Goal: Transaction & Acquisition: Download file/media

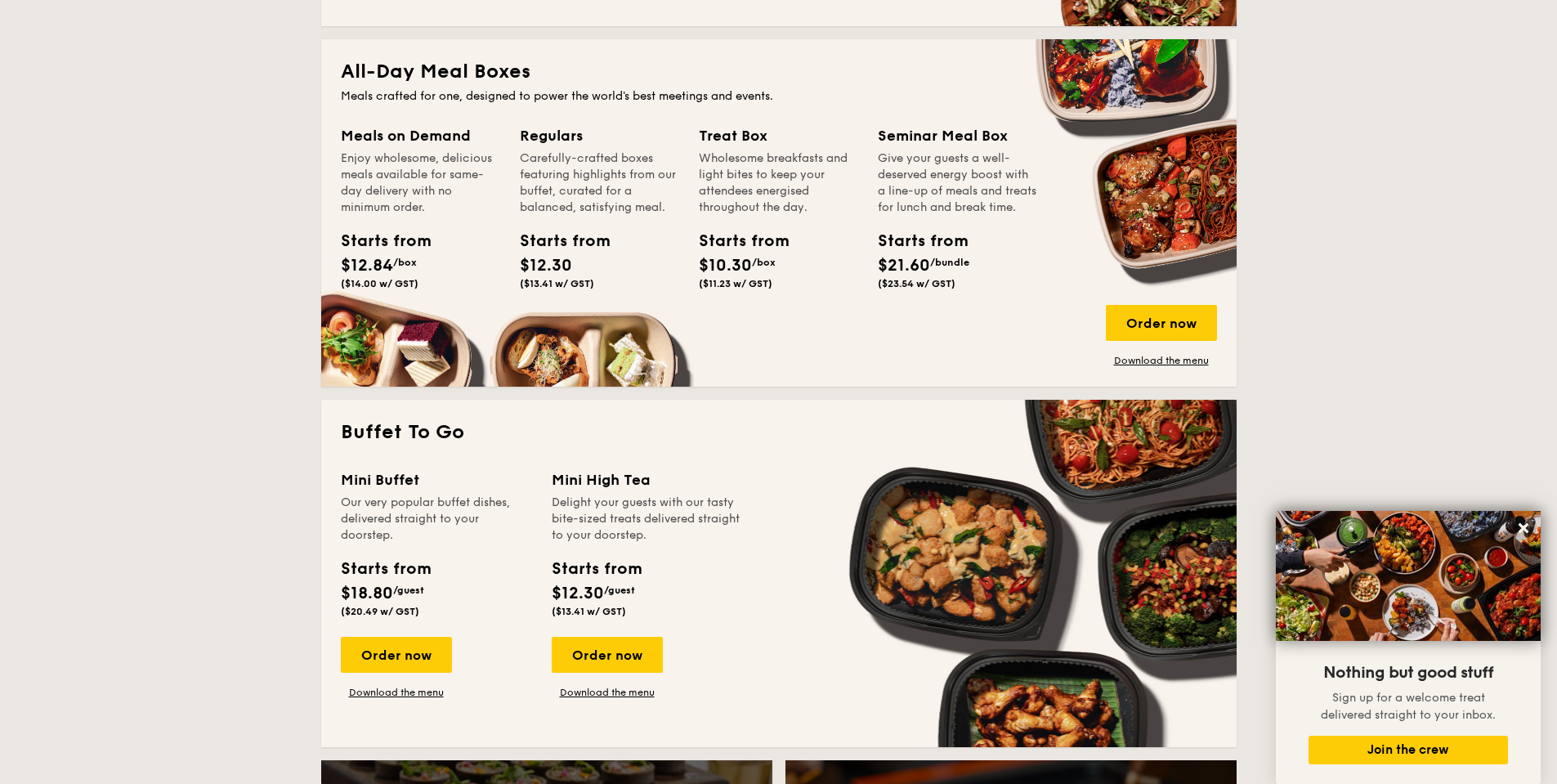
scroll to position [1553, 0]
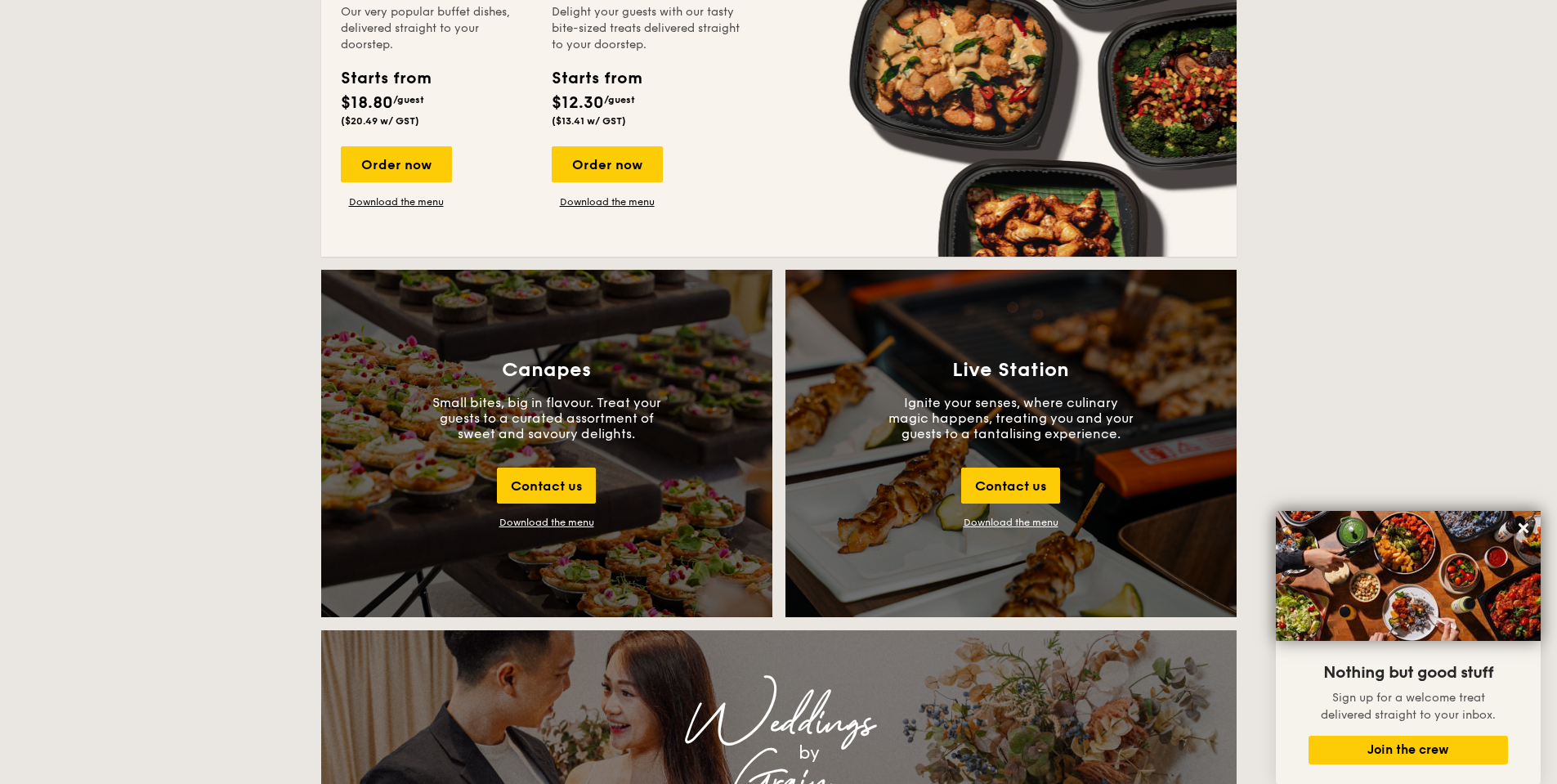
click at [530, 522] on div "Download the menu" at bounding box center [546, 522] width 95 height 11
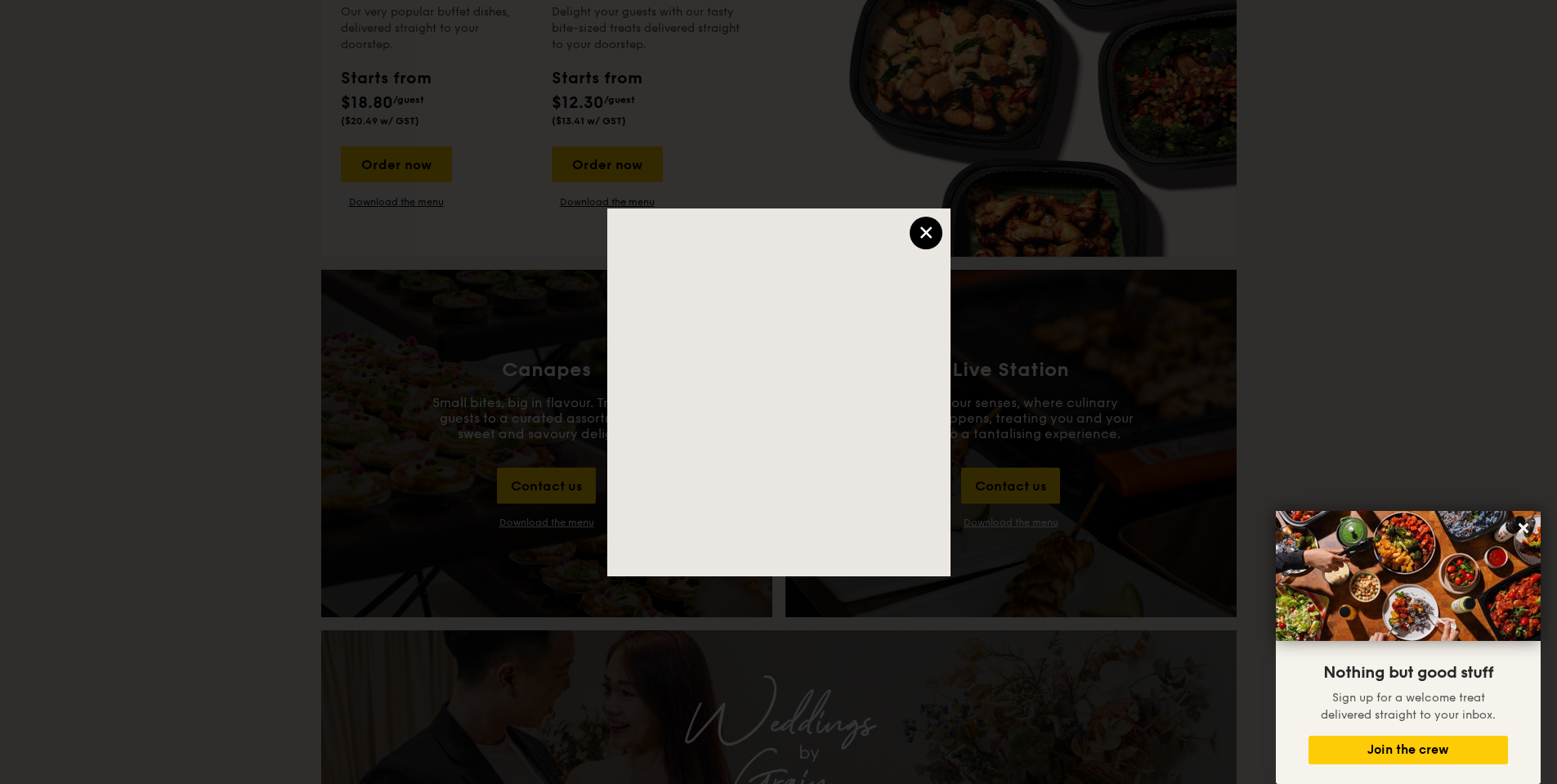
click at [934, 232] on div "×" at bounding box center [926, 233] width 32 height 32
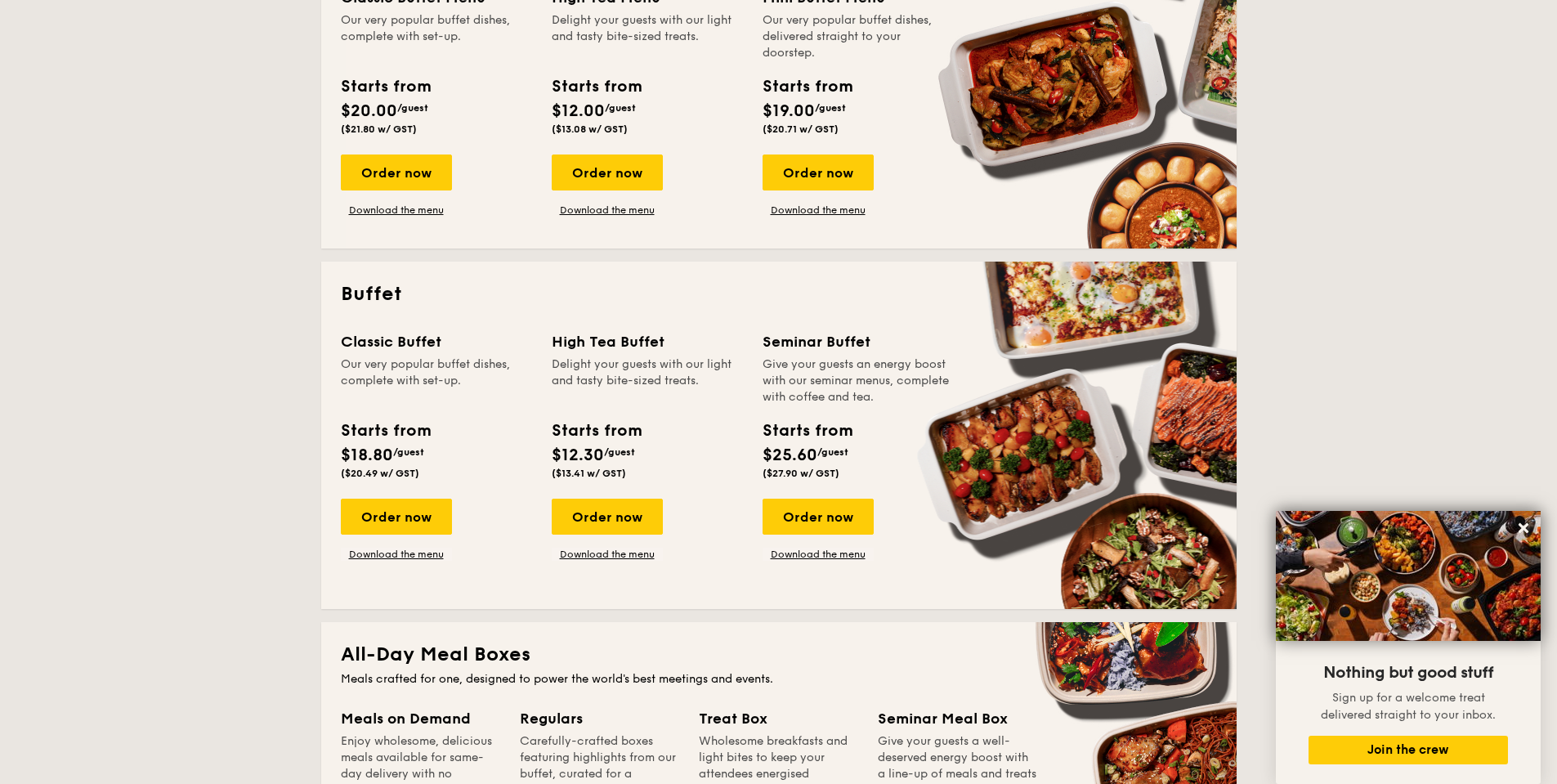
scroll to position [245, 0]
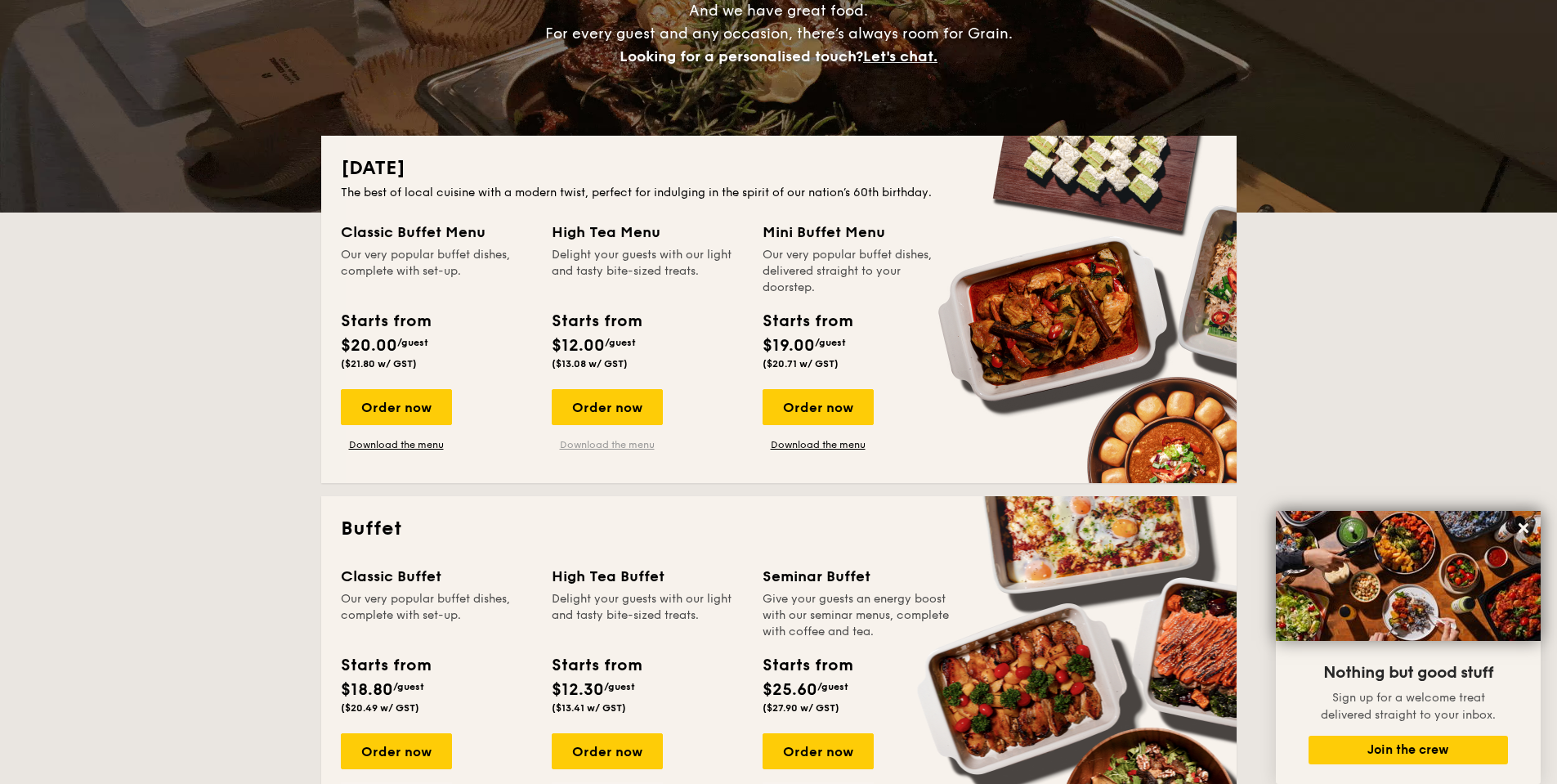
click at [584, 444] on link "Download the menu" at bounding box center [607, 444] width 111 height 13
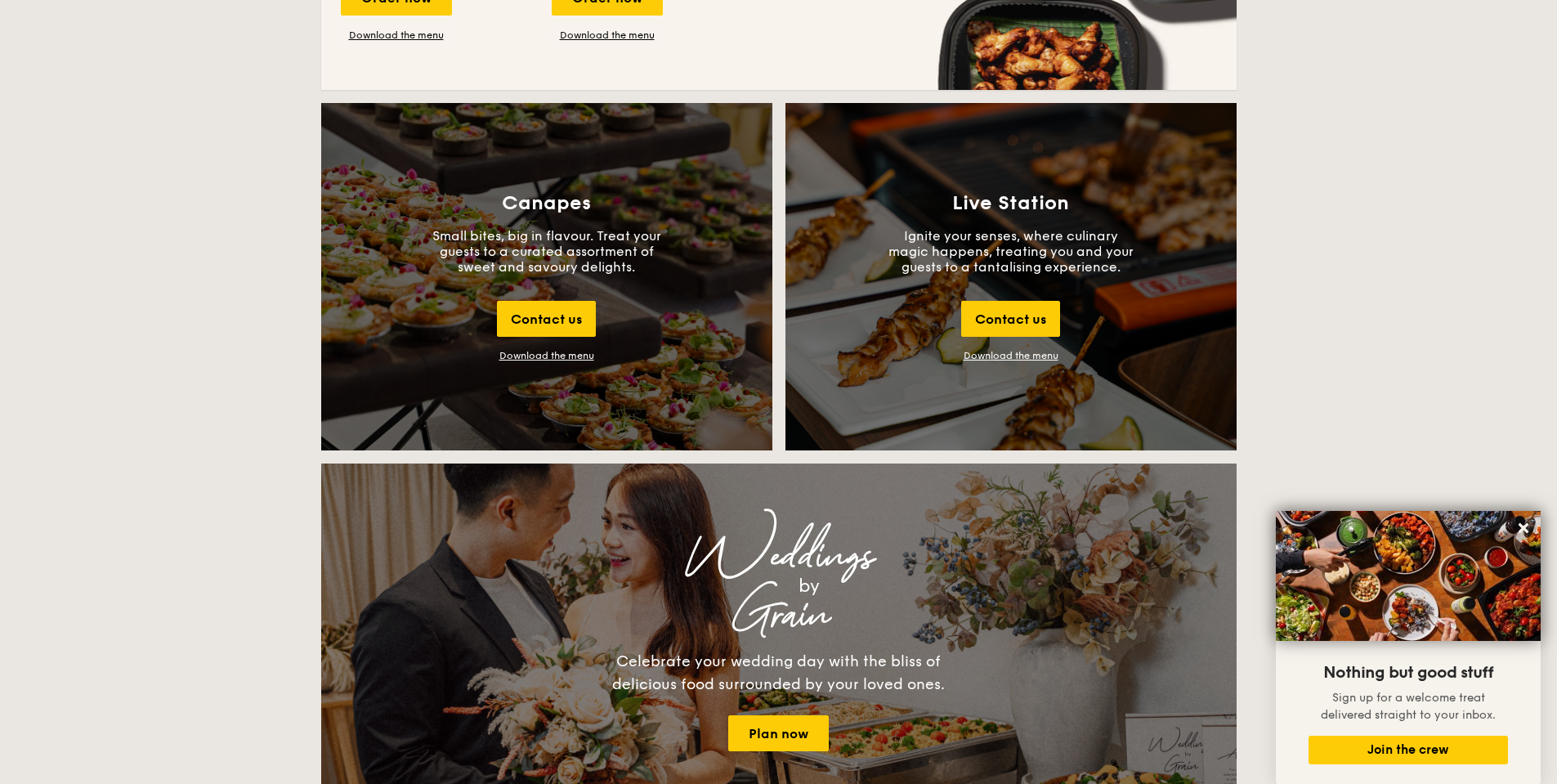
scroll to position [1798, 0]
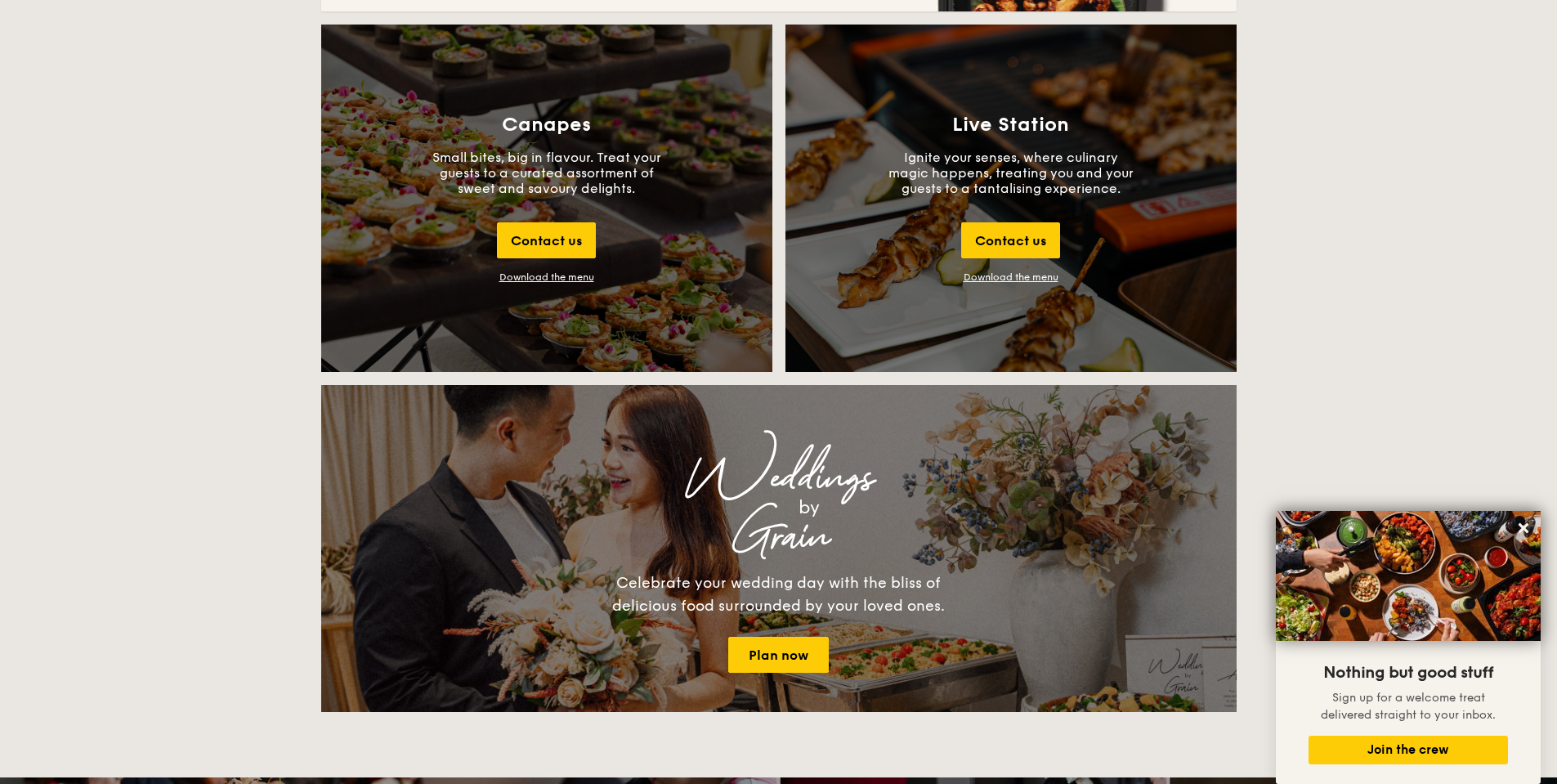
click at [551, 275] on div "Download the menu" at bounding box center [546, 276] width 95 height 11
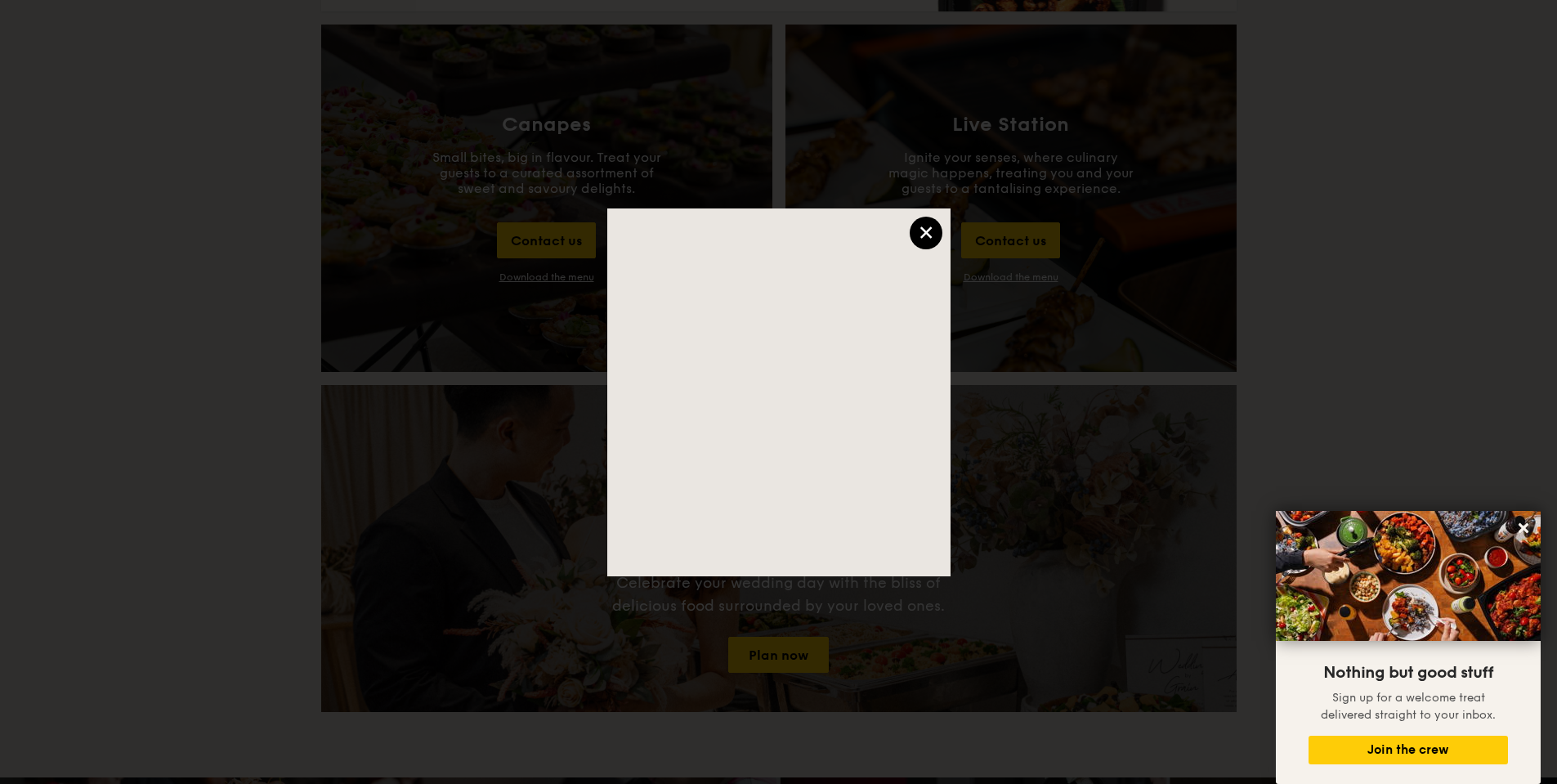
click at [929, 221] on div "×" at bounding box center [926, 233] width 32 height 32
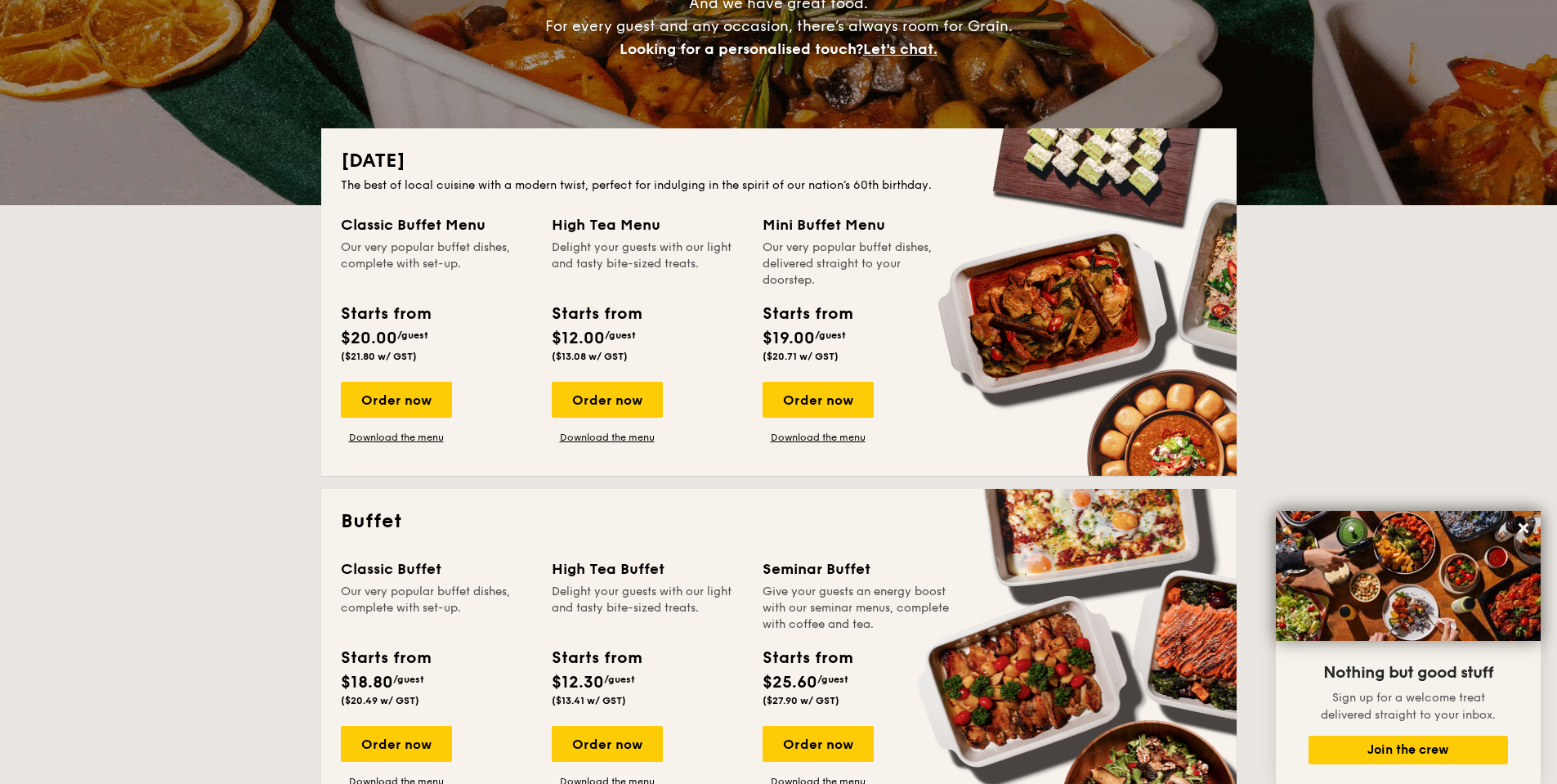
scroll to position [245, 0]
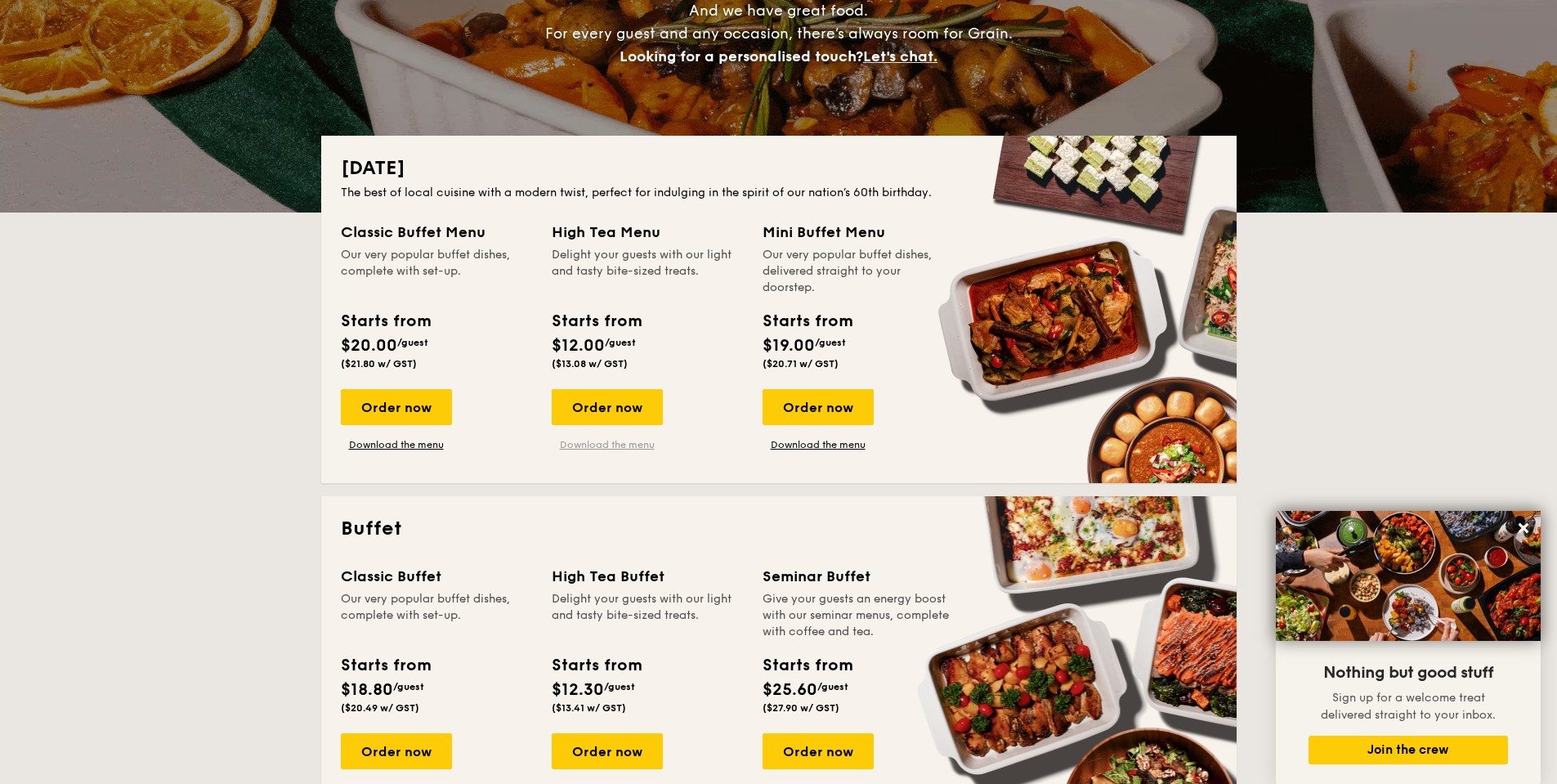
click at [586, 450] on link "Download the menu" at bounding box center [607, 444] width 111 height 13
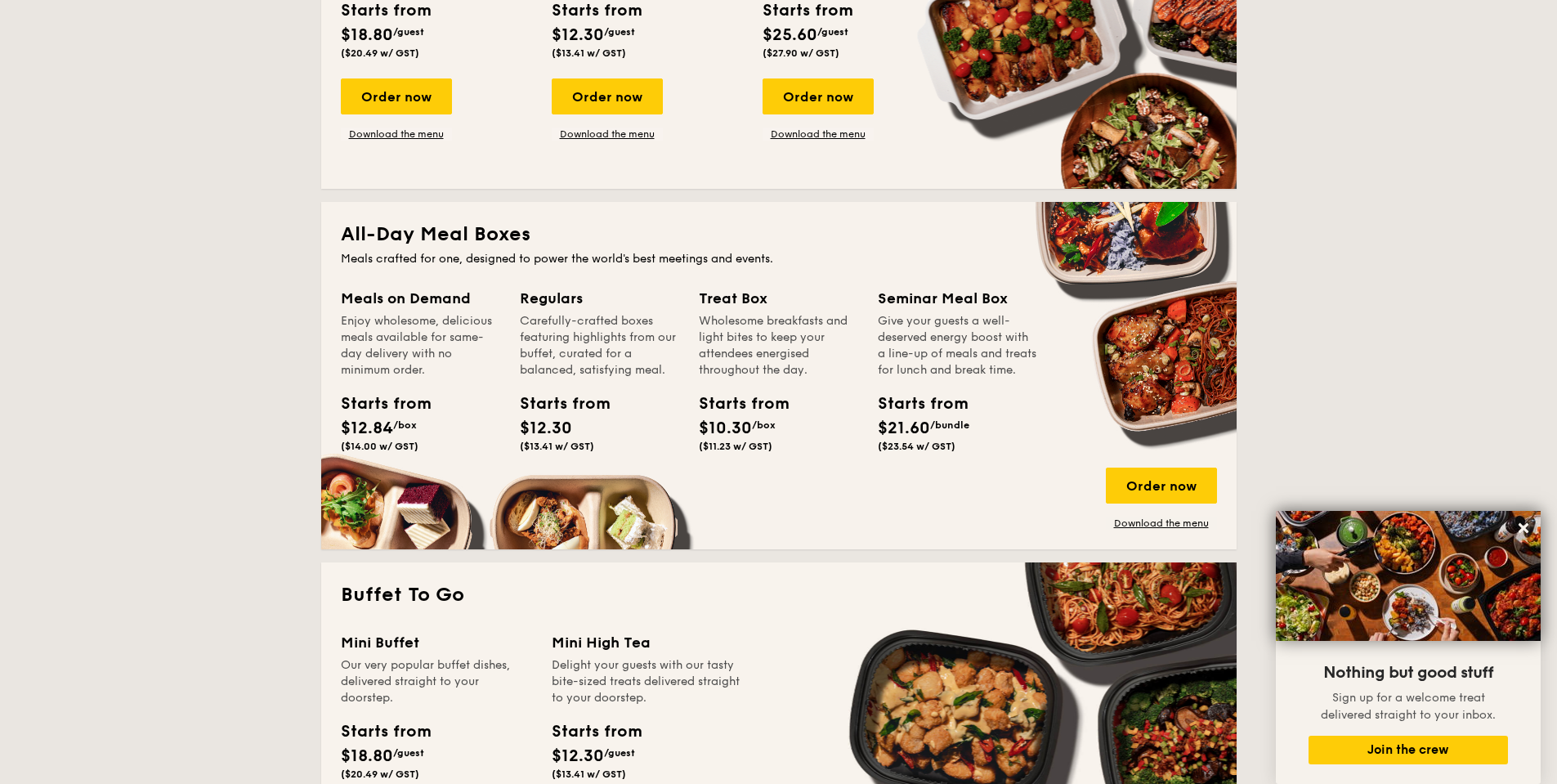
scroll to position [1144, 0]
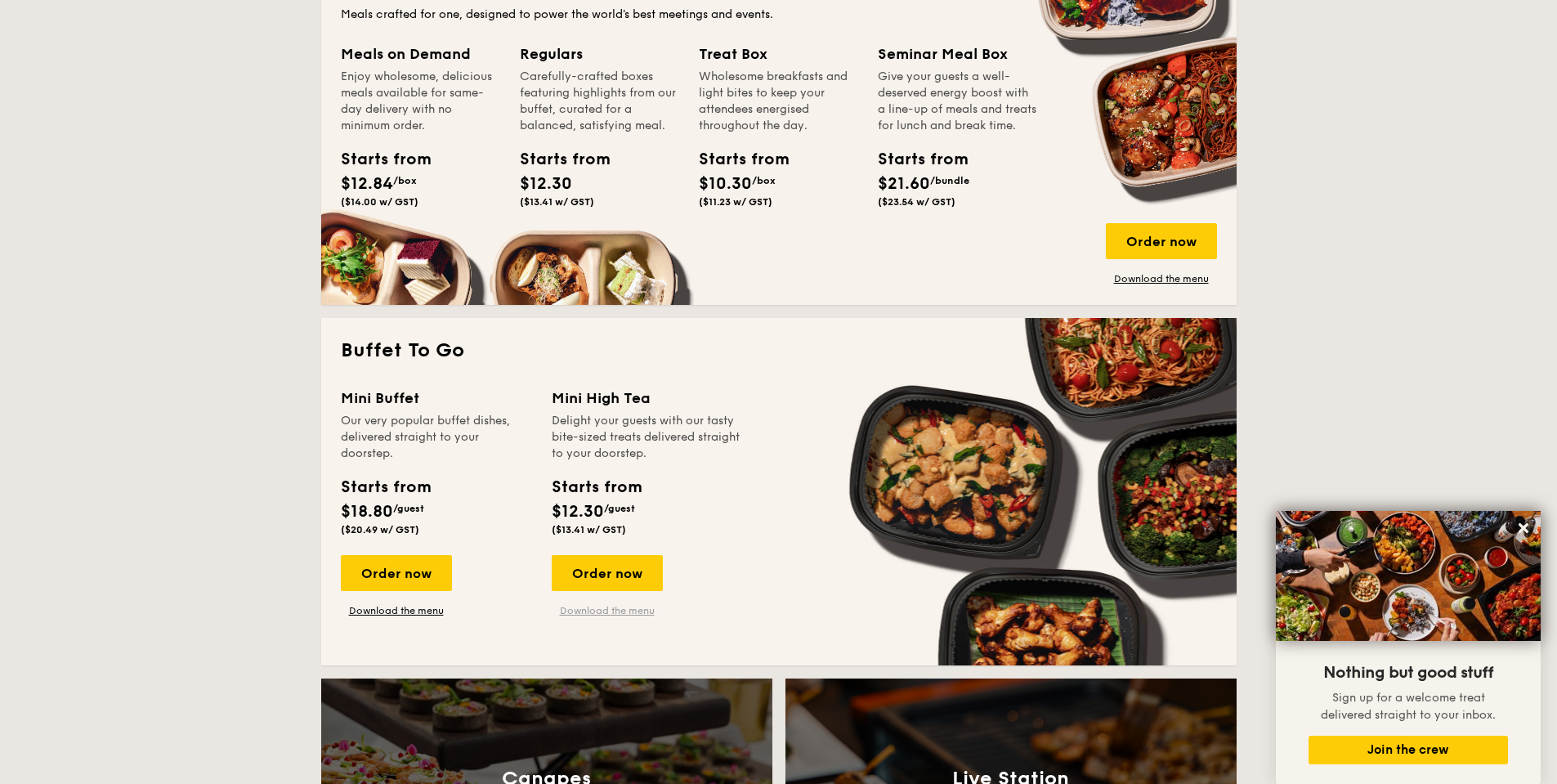
click at [612, 614] on link "Download the menu" at bounding box center [607, 610] width 111 height 13
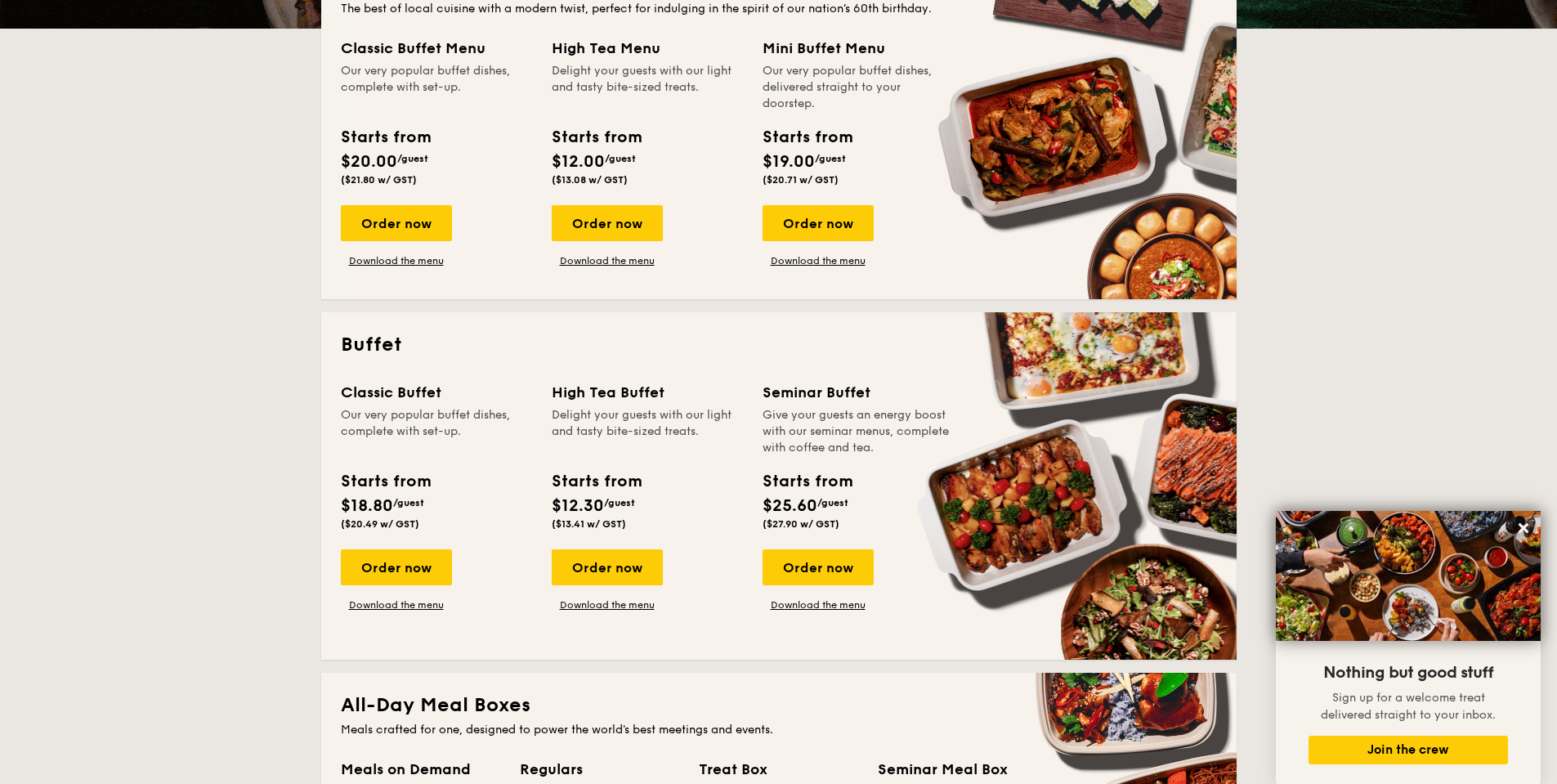
scroll to position [163, 0]
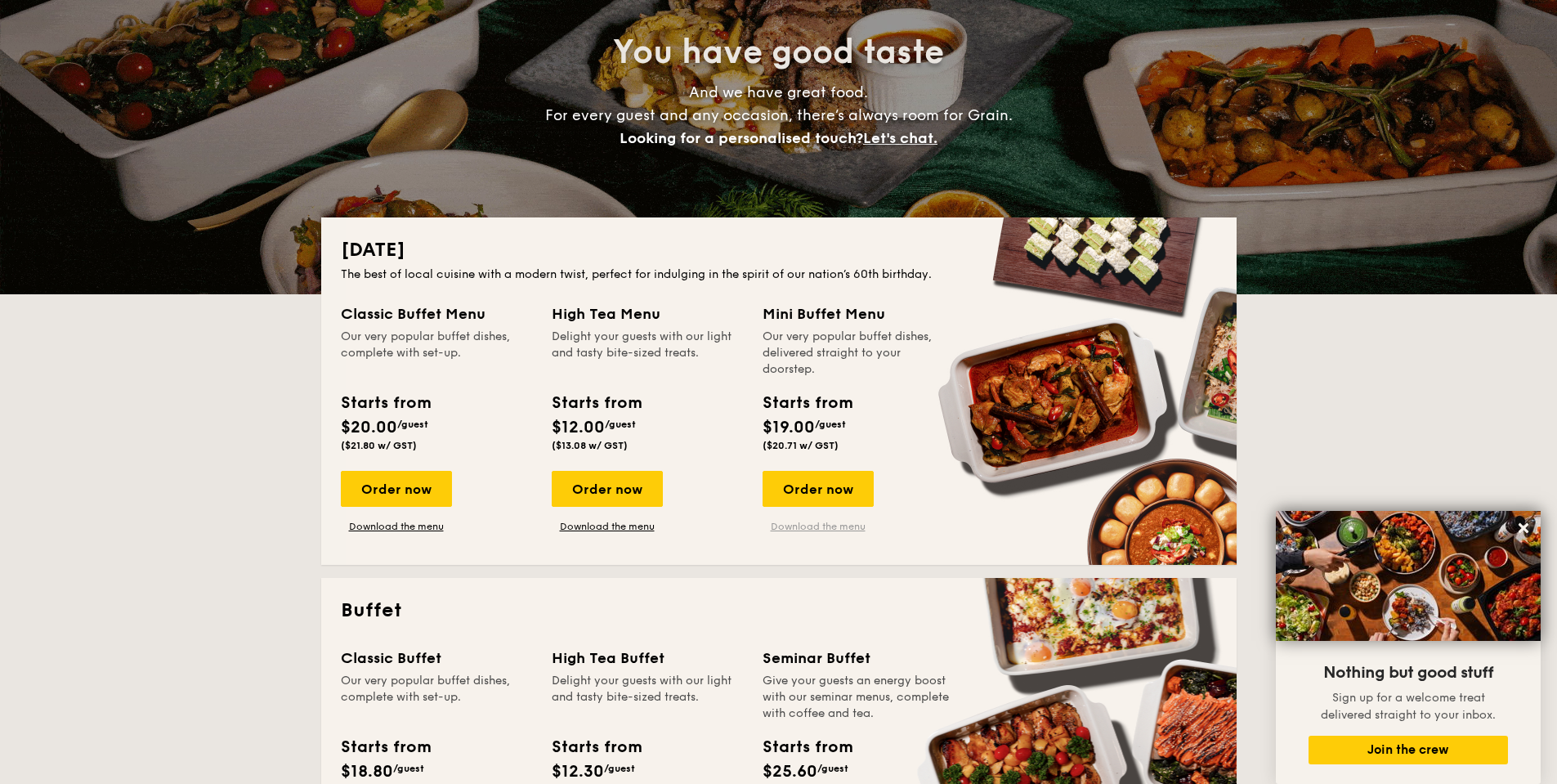
click at [805, 527] on link "Download the menu" at bounding box center [818, 526] width 111 height 13
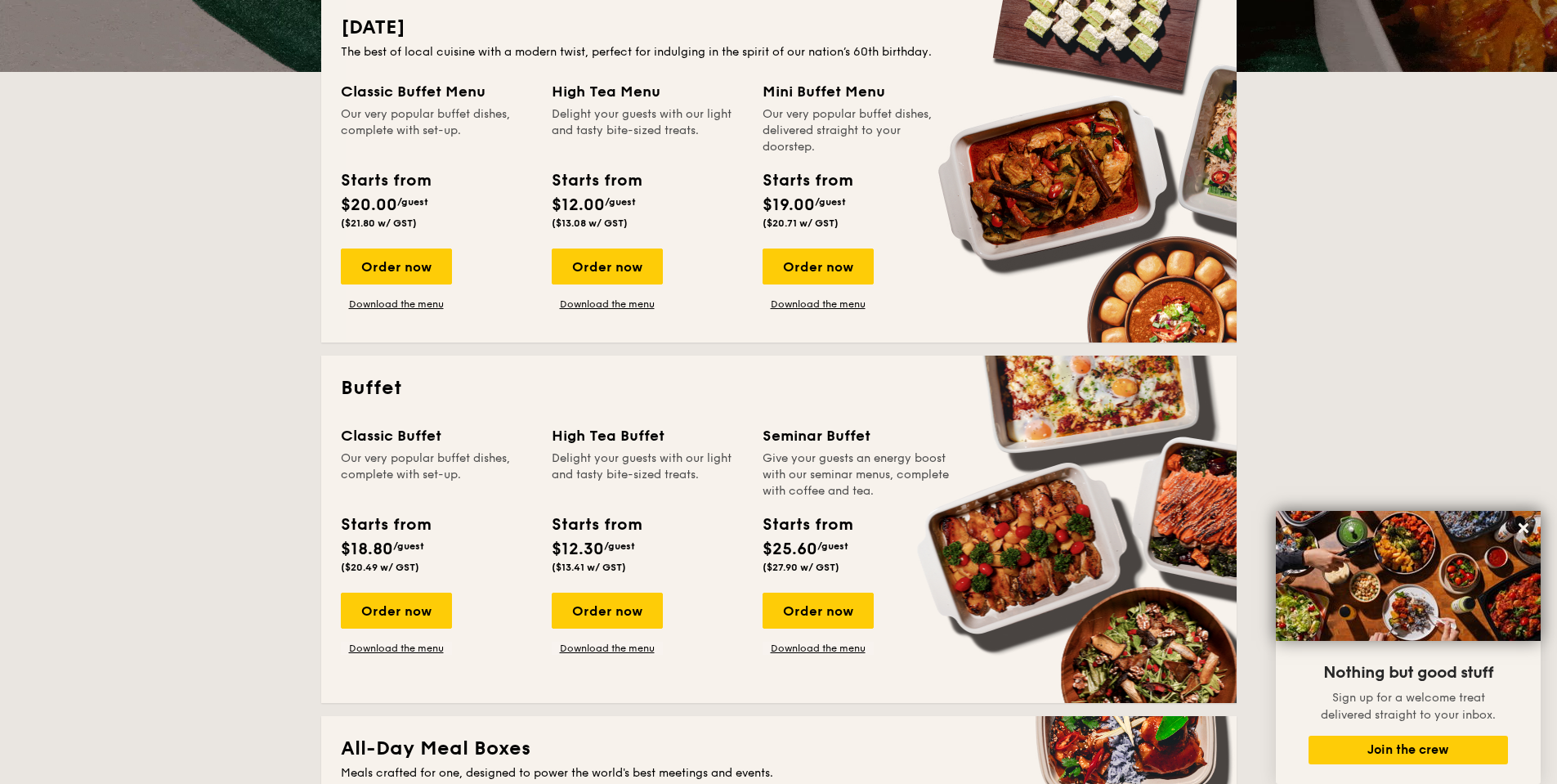
scroll to position [409, 0]
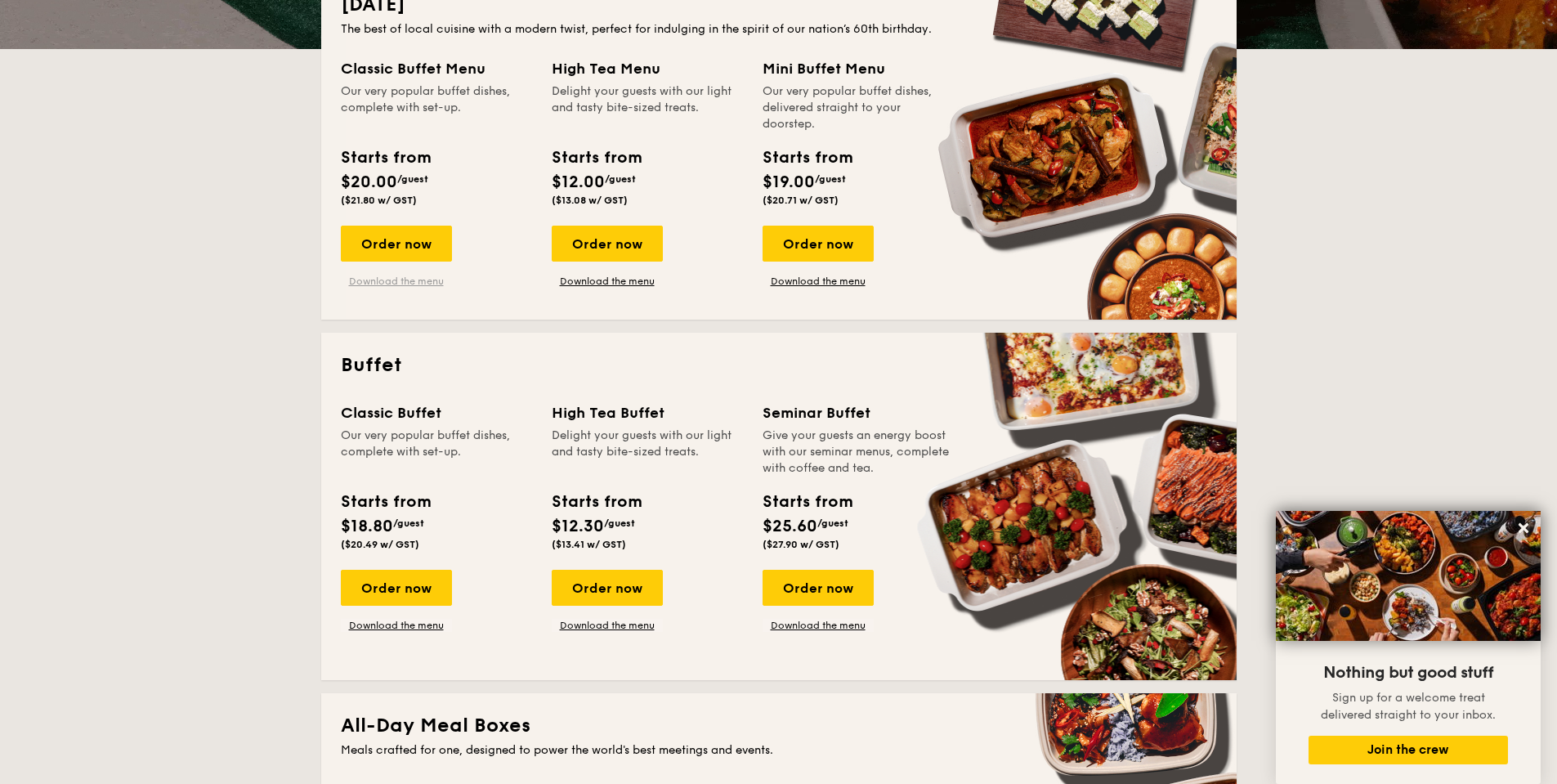
click at [405, 281] on link "Download the menu" at bounding box center [397, 280] width 111 height 13
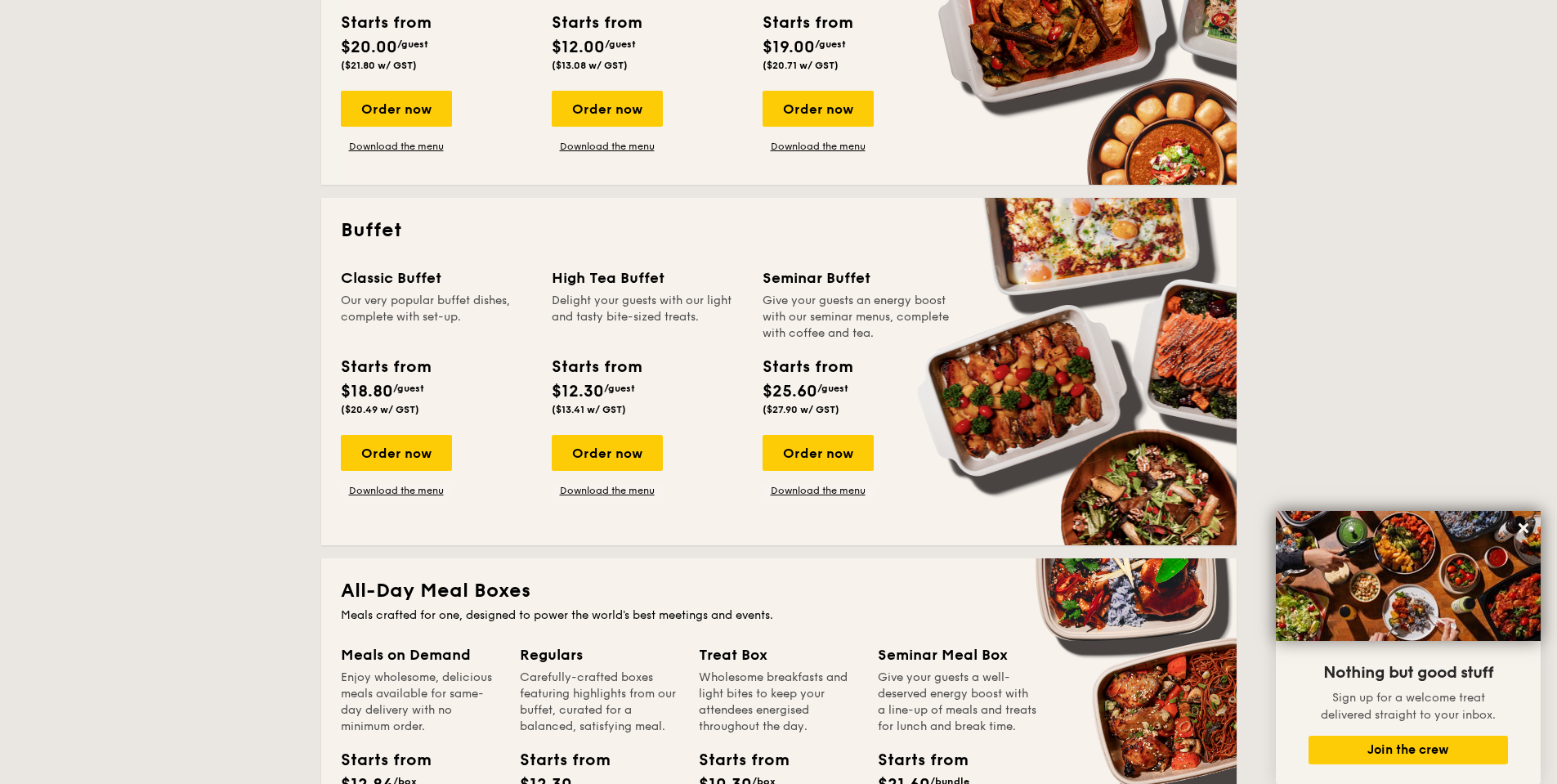
scroll to position [572, 0]
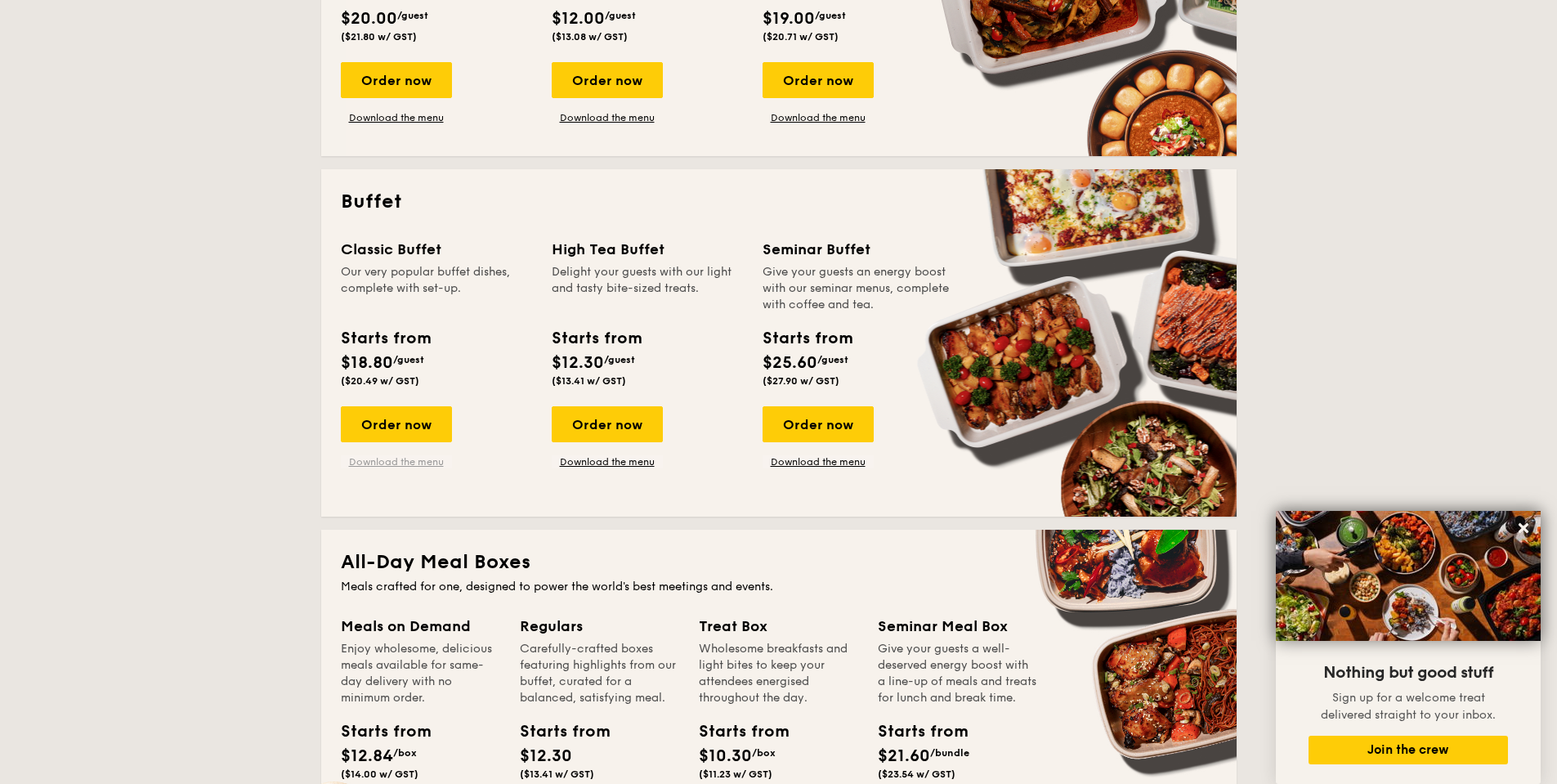
click at [386, 460] on link "Download the menu" at bounding box center [397, 461] width 111 height 13
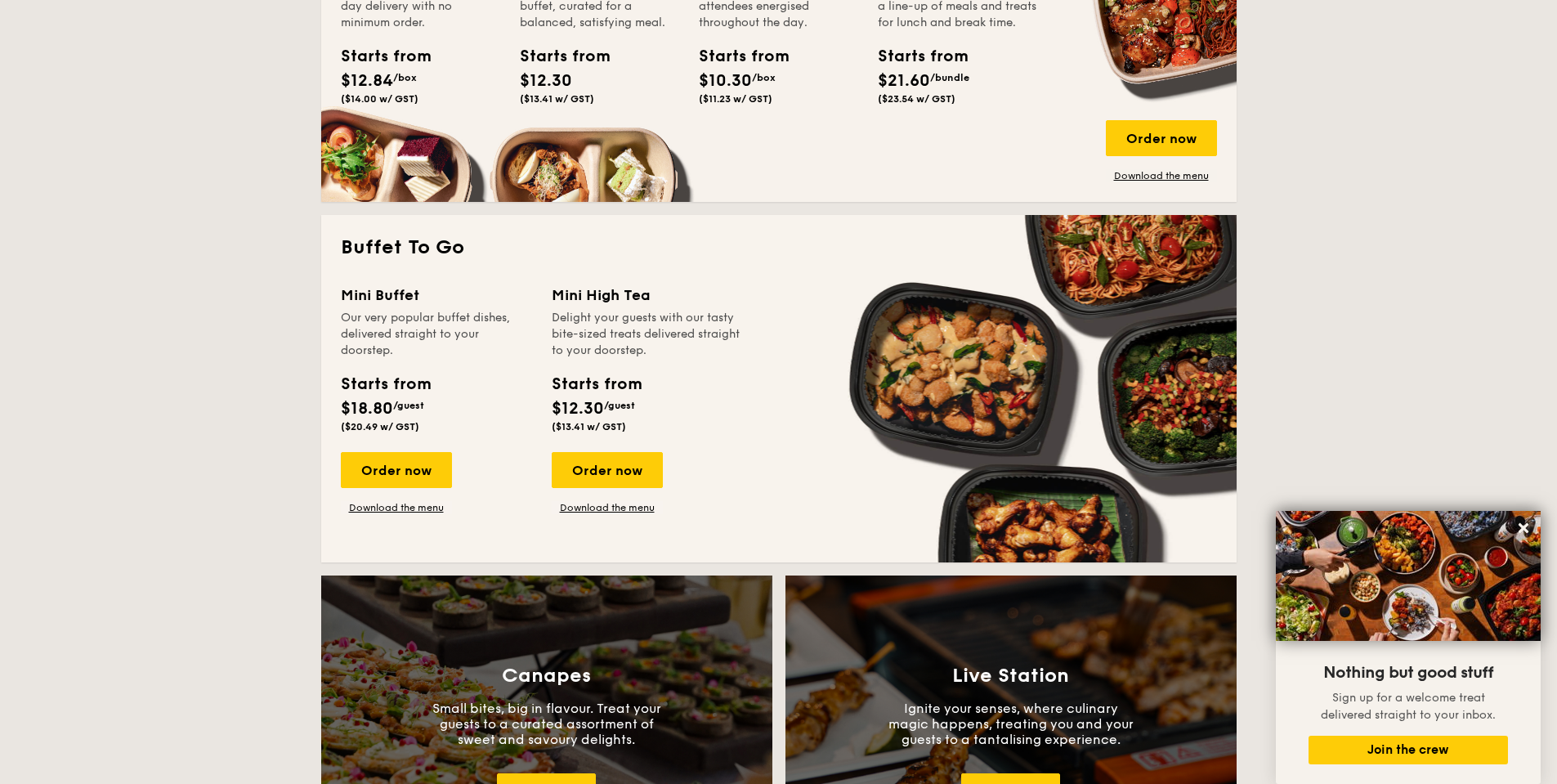
scroll to position [1308, 0]
